Goal: Transaction & Acquisition: Purchase product/service

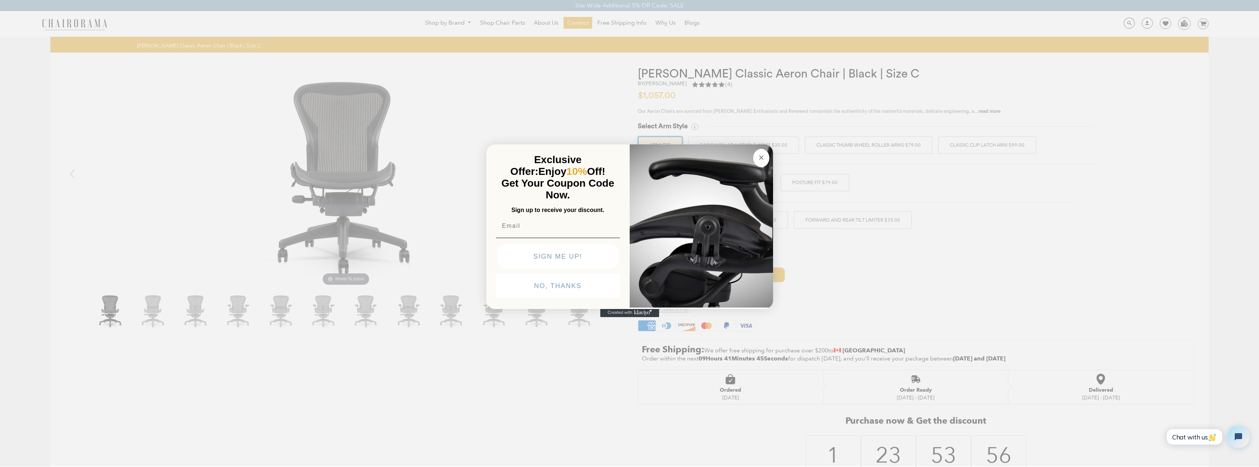
click at [762, 157] on circle "Close dialog" at bounding box center [761, 157] width 8 height 8
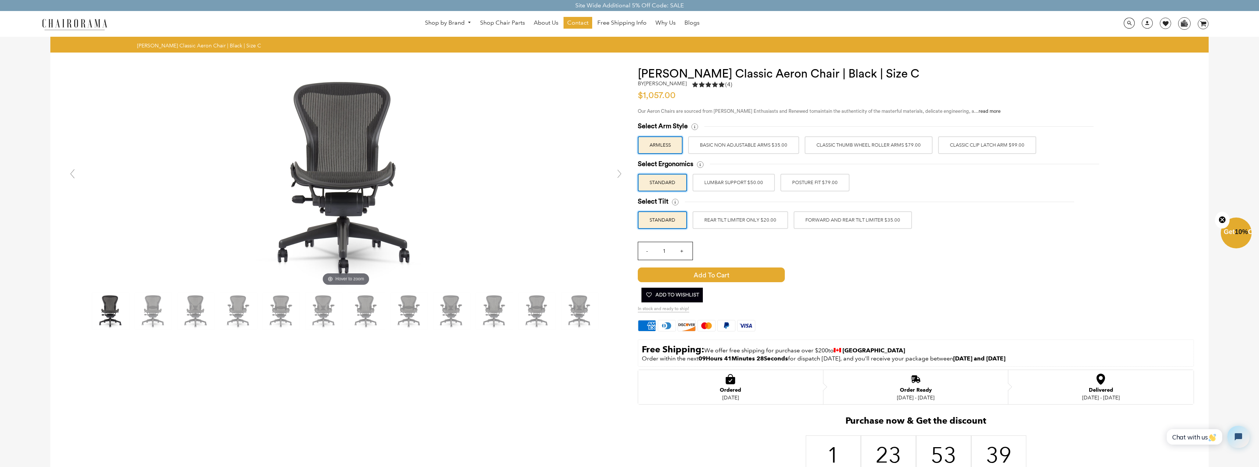
click at [969, 146] on label "Classic Clip Latch Arm $99.00" at bounding box center [987, 145] width 98 height 18
click at [0, 0] on input "Classic Clip Latch Arm $99.00" at bounding box center [0, 0] width 0 height 0
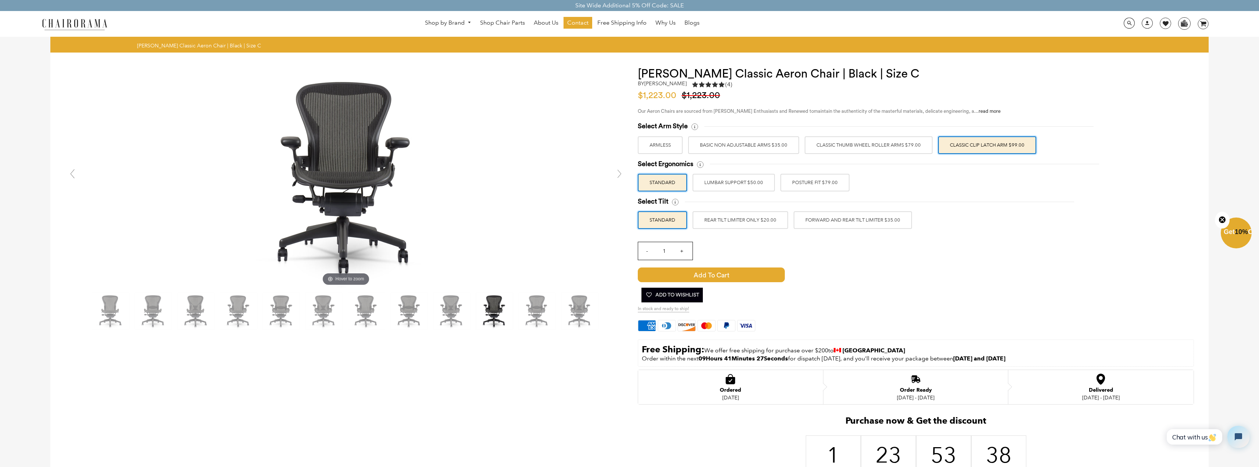
click at [893, 139] on label "Classic Thumb Wheel Roller Arms $79.00" at bounding box center [869, 145] width 128 height 18
click at [0, 0] on input "Classic Thumb Wheel Roller Arms $79.00" at bounding box center [0, 0] width 0 height 0
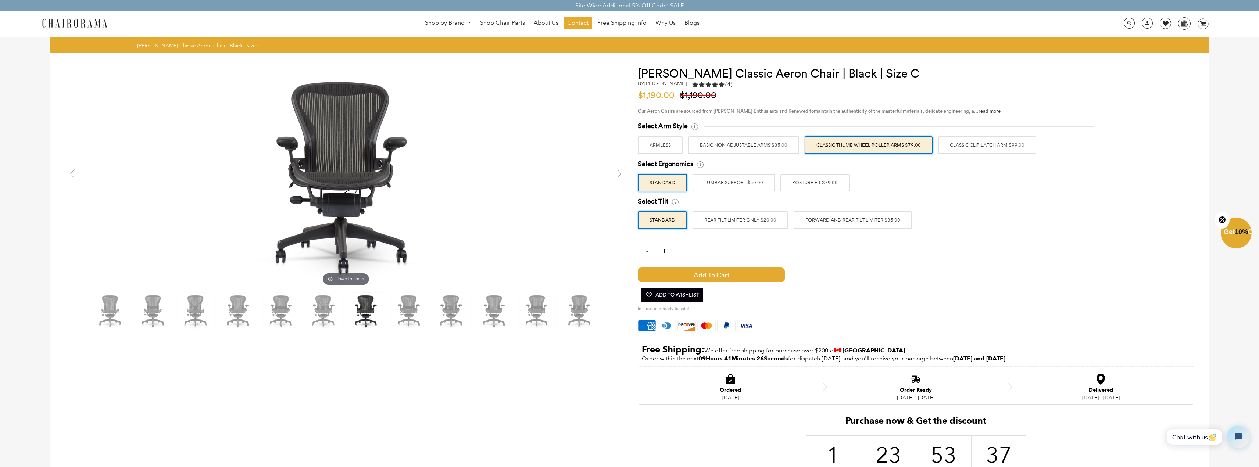
click at [977, 139] on label "Classic Clip Latch Arm $99.00" at bounding box center [987, 145] width 98 height 18
click at [0, 0] on input "Classic Clip Latch Arm $99.00" at bounding box center [0, 0] width 0 height 0
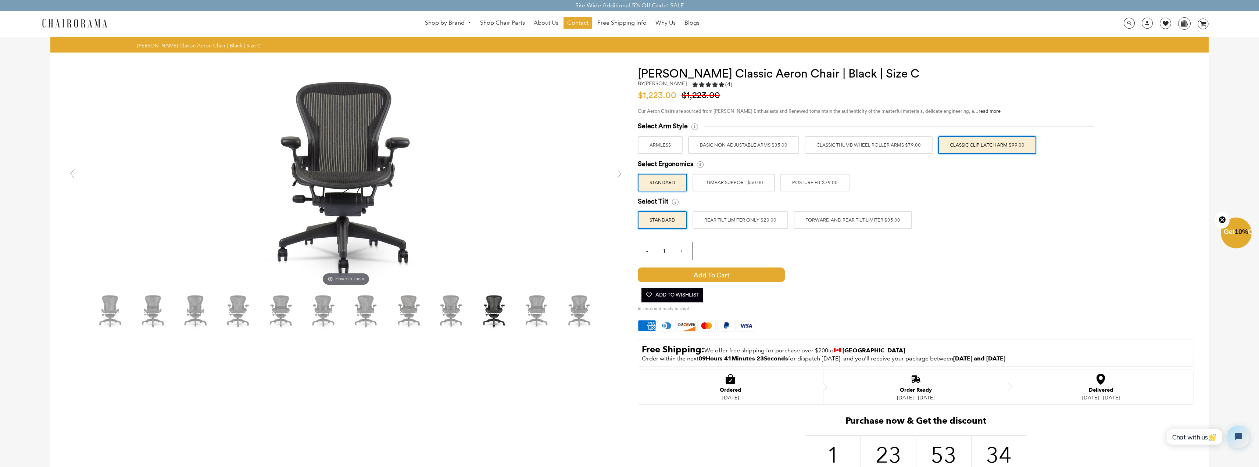
click at [836, 182] on label "POSTURE FIT $79.00" at bounding box center [814, 183] width 69 height 18
click at [0, 0] on input "POSTURE FIT $79.00" at bounding box center [0, 0] width 0 height 0
click at [862, 221] on label "FORWARD AND REAR TILT LIMITER $35.00" at bounding box center [853, 220] width 118 height 18
click at [0, 0] on input "FORWARD AND REAR TILT LIMITER $35.00" at bounding box center [0, 0] width 0 height 0
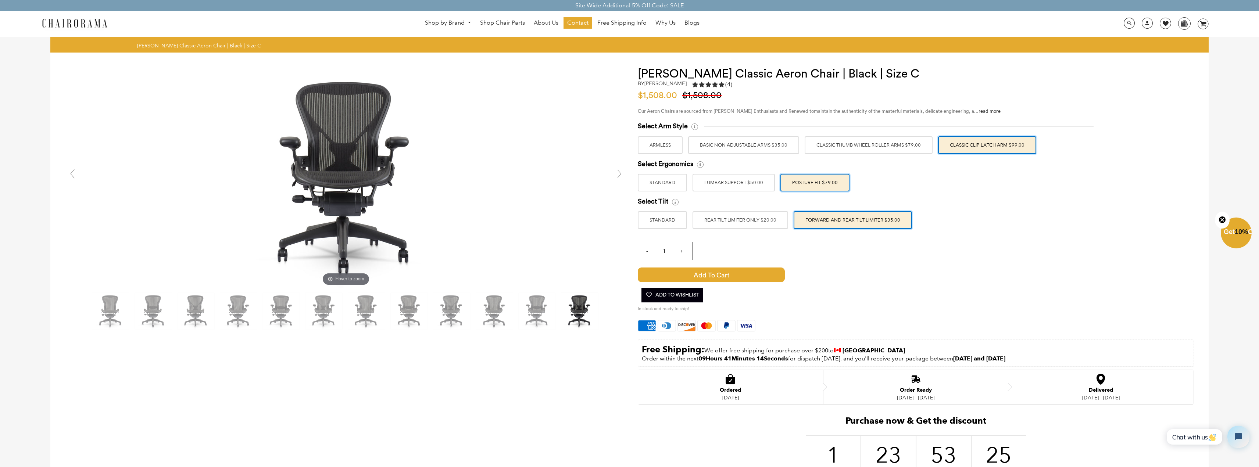
click at [645, 147] on label "ARMLESS" at bounding box center [660, 145] width 45 height 18
click at [0, 0] on input "ARMLESS" at bounding box center [0, 0] width 0 height 0
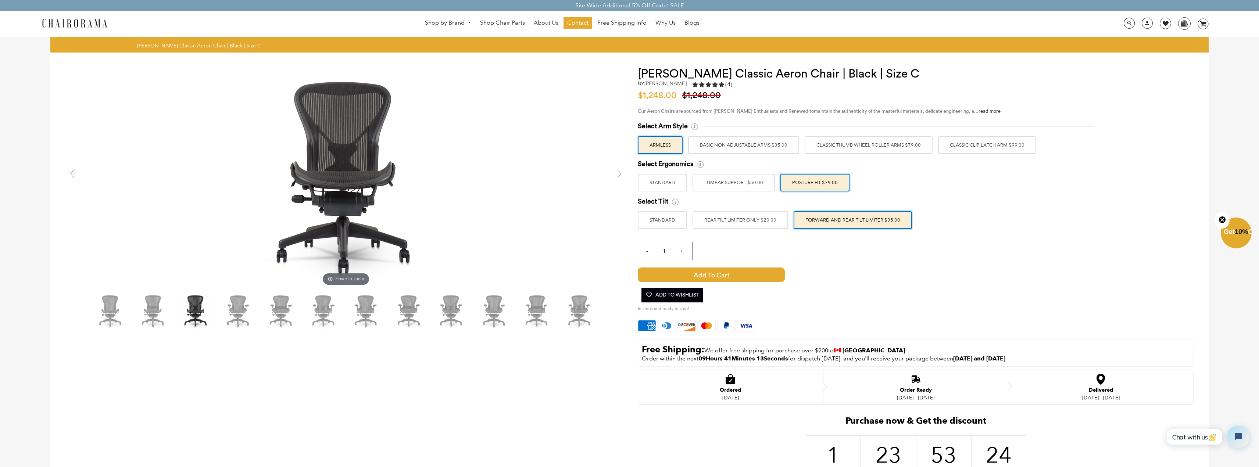
click at [993, 149] on label "Classic Clip Latch Arm $99.00" at bounding box center [987, 145] width 98 height 18
click at [0, 0] on input "Classic Clip Latch Arm $99.00" at bounding box center [0, 0] width 0 height 0
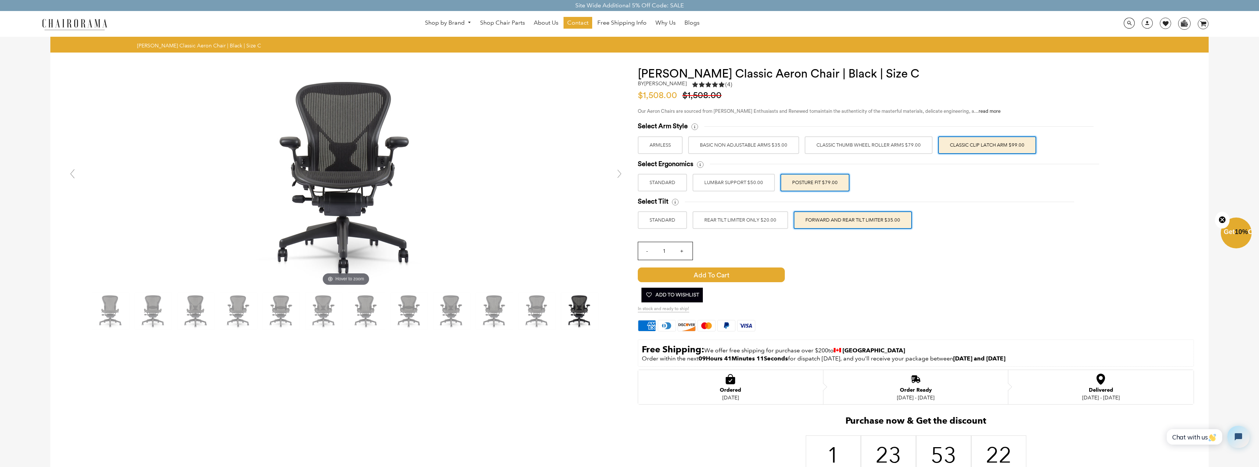
click at [672, 223] on label "STANDARD" at bounding box center [662, 220] width 49 height 18
click at [0, 0] on input "STANDARD" at bounding box center [0, 0] width 0 height 0
click at [672, 176] on label "STANDARD" at bounding box center [662, 183] width 49 height 18
click at [0, 0] on input "STANDARD" at bounding box center [0, 0] width 0 height 0
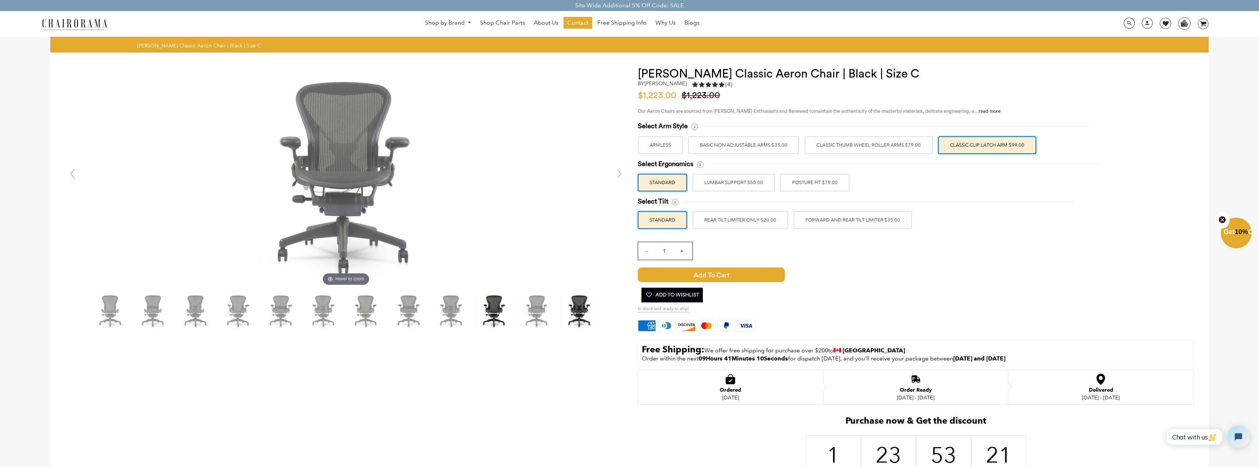
click at [659, 142] on label "ARMLESS" at bounding box center [660, 145] width 45 height 18
click at [0, 0] on input "ARMLESS" at bounding box center [0, 0] width 0 height 0
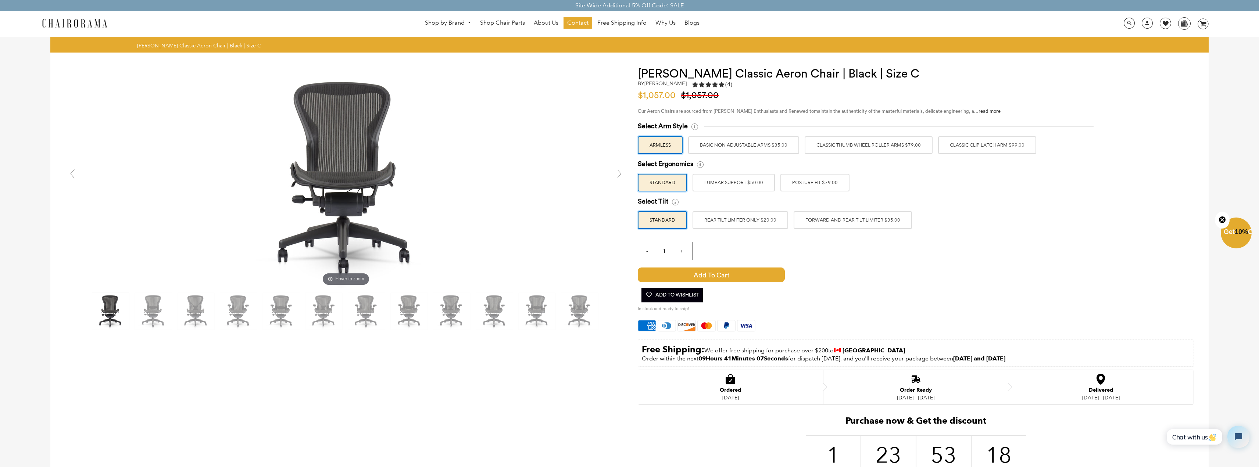
click at [999, 149] on label "Classic Clip Latch Arm $99.00" at bounding box center [987, 145] width 98 height 18
click at [0, 0] on input "Classic Clip Latch Arm $99.00" at bounding box center [0, 0] width 0 height 0
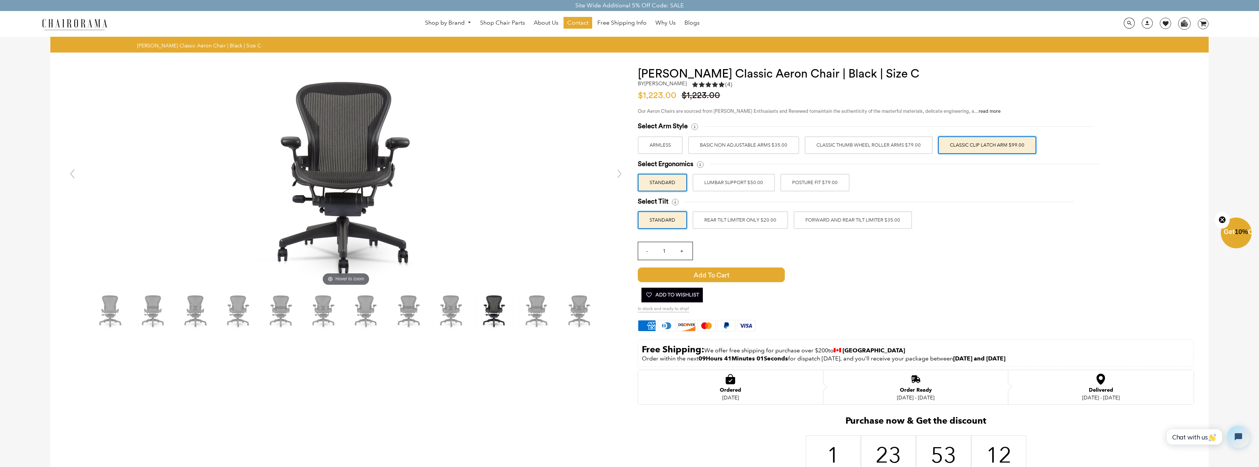
click at [657, 147] on label "ARMLESS" at bounding box center [660, 145] width 45 height 18
click at [0, 0] on input "ARMLESS" at bounding box center [0, 0] width 0 height 0
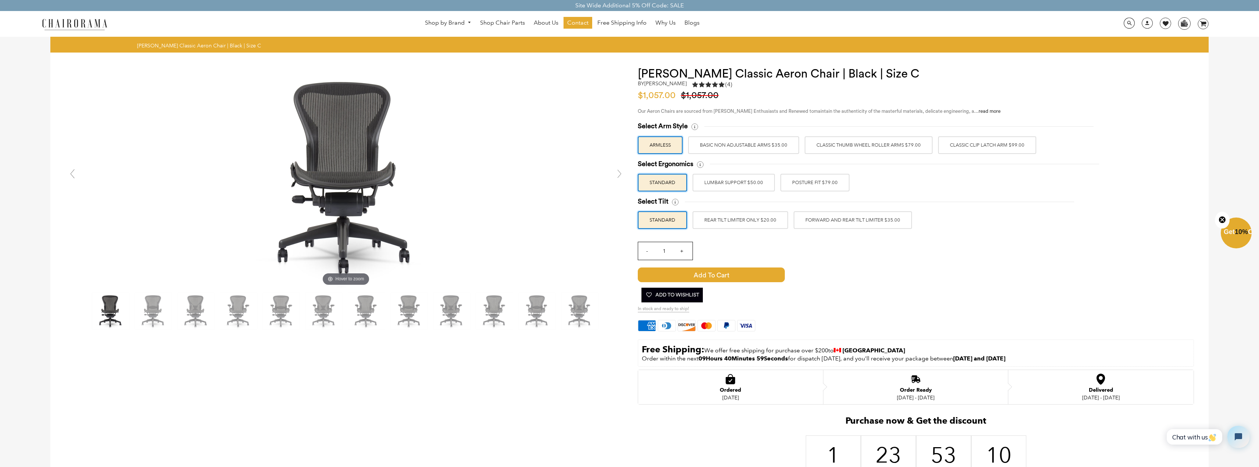
click at [981, 148] on label "Classic Clip Latch Arm $99.00" at bounding box center [987, 145] width 98 height 18
click at [0, 0] on input "Classic Clip Latch Arm $99.00" at bounding box center [0, 0] width 0 height 0
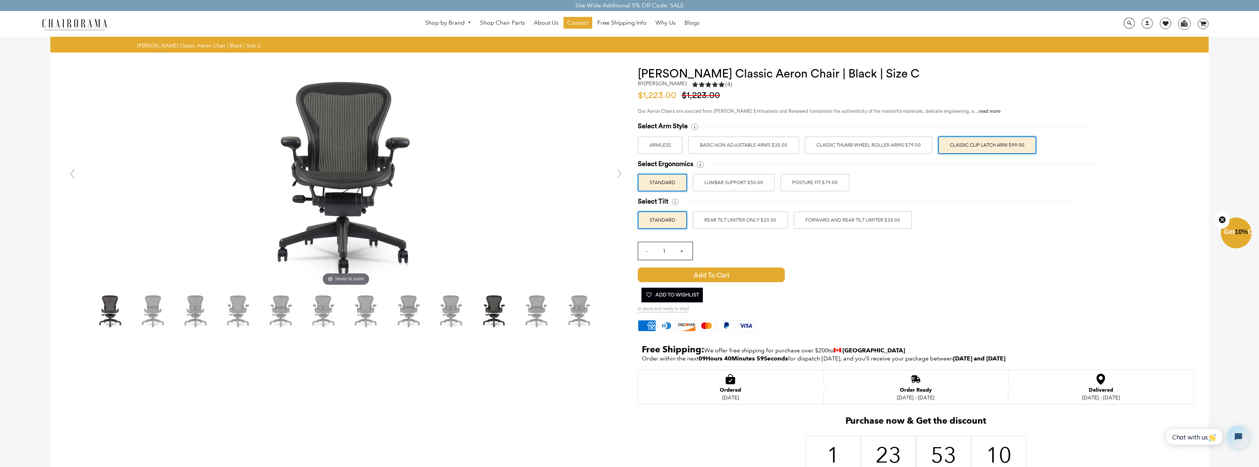
click at [820, 184] on label "POSTURE FIT $79.00" at bounding box center [814, 183] width 69 height 18
click at [0, 0] on input "POSTURE FIT $79.00" at bounding box center [0, 0] width 0 height 0
click at [836, 224] on label "FORWARD AND REAR TILT LIMITER $35.00" at bounding box center [853, 220] width 118 height 18
click at [0, 0] on input "FORWARD AND REAR TILT LIMITER $35.00" at bounding box center [0, 0] width 0 height 0
